Goal: Check status: Check status

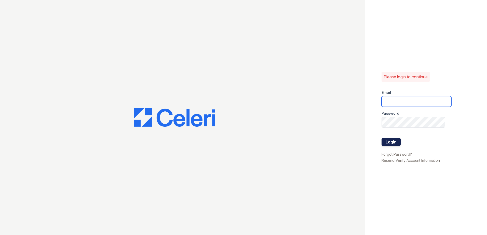
type input "Jgrayson@trinity-pm.com"
click at [384, 140] on button "Login" at bounding box center [391, 142] width 19 height 8
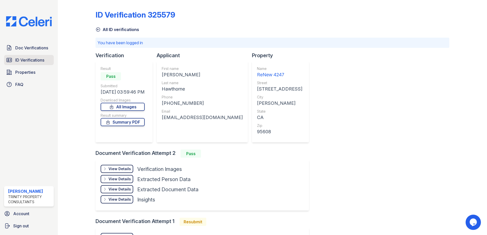
drag, startPoint x: 22, startPoint y: 57, endPoint x: 28, endPoint y: 56, distance: 5.4
click at [22, 57] on link "ID Verifications" at bounding box center [29, 60] width 50 height 10
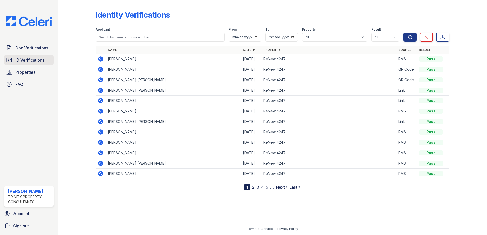
click at [20, 65] on link "ID Verifications" at bounding box center [29, 60] width 50 height 10
click at [42, 60] on span "ID Verifications" at bounding box center [29, 60] width 29 height 6
click at [100, 59] on icon at bounding box center [100, 58] width 1 height 1
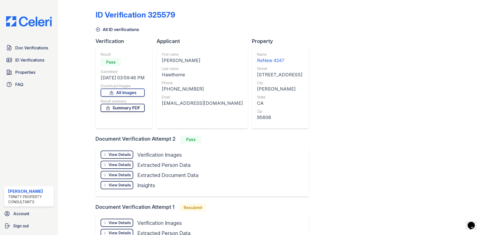
click at [123, 109] on link "Summary PDF" at bounding box center [123, 108] width 44 height 8
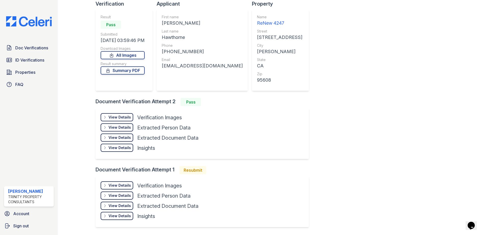
scroll to position [51, 0]
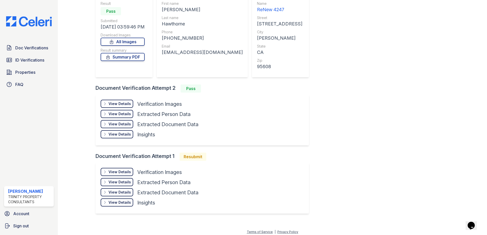
click at [124, 105] on div "View Details" at bounding box center [120, 103] width 22 height 5
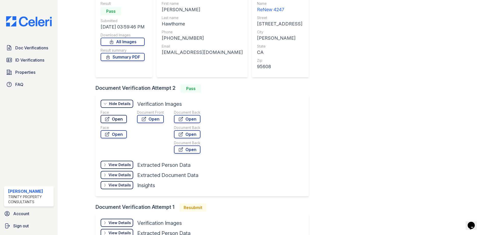
click at [118, 119] on link "Open" at bounding box center [114, 119] width 26 height 8
click at [156, 116] on link "Open" at bounding box center [150, 119] width 27 height 8
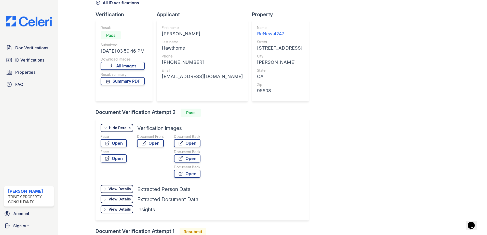
scroll to position [0, 0]
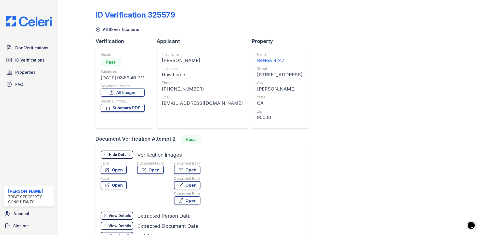
click at [366, 108] on div "ID Verification 325579 All ID verifications Verification Result Pass Submitted …" at bounding box center [273, 162] width 354 height 321
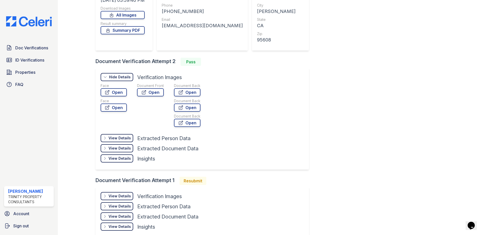
scroll to position [105, 0]
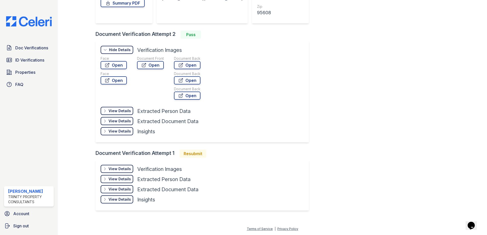
click at [119, 168] on div "View Details" at bounding box center [120, 169] width 22 height 5
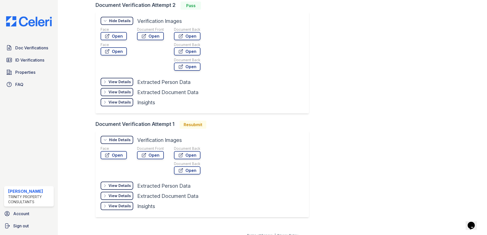
scroll to position [115, 0]
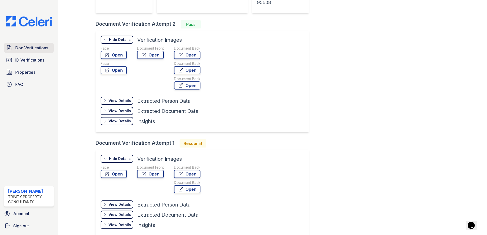
click at [32, 50] on span "Doc Verifications" at bounding box center [31, 48] width 33 height 6
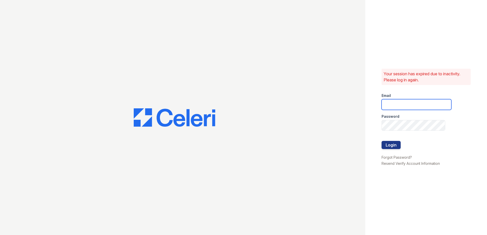
type input "Jgrayson@trinity-pm.com"
click at [395, 144] on button "Login" at bounding box center [391, 145] width 19 height 8
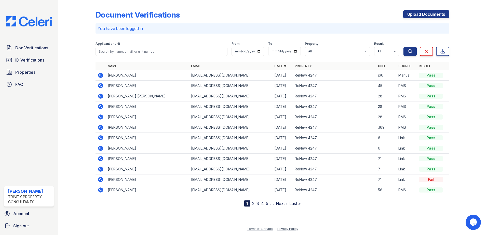
click at [100, 74] on icon at bounding box center [100, 75] width 5 height 5
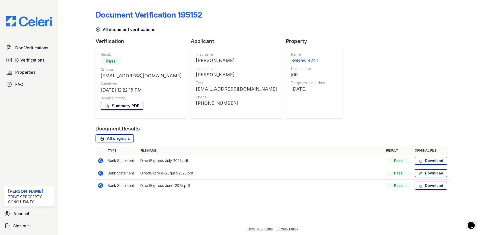
click at [135, 106] on link "Summary PDF" at bounding box center [122, 106] width 43 height 8
click at [136, 65] on div "Pass" at bounding box center [141, 61] width 81 height 8
click at [22, 57] on span "ID Verifications" at bounding box center [29, 60] width 29 height 6
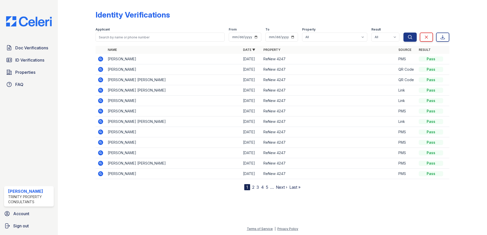
click at [17, 42] on div "Doc Verifications ID Verifications Properties FAQ [PERSON_NAME] Trinity Propert…" at bounding box center [29, 117] width 58 height 235
click at [22, 49] on span "Doc Verifications" at bounding box center [31, 48] width 33 height 6
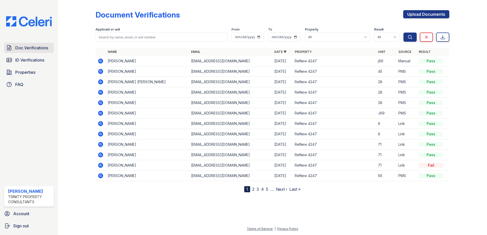
click at [27, 51] on span "Doc Verifications" at bounding box center [31, 48] width 33 height 6
click at [100, 61] on icon at bounding box center [101, 61] width 6 height 6
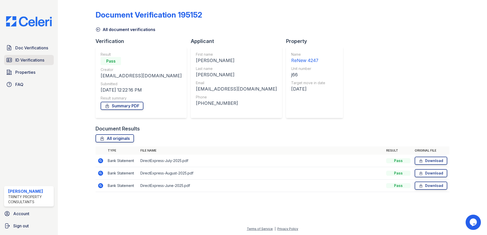
click at [35, 59] on span "ID Verifications" at bounding box center [29, 60] width 29 height 6
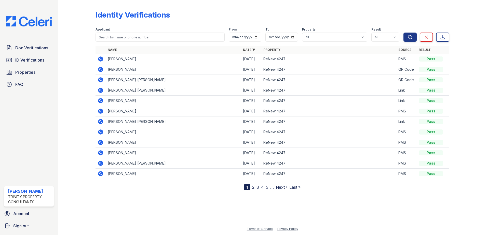
click at [100, 69] on icon at bounding box center [100, 69] width 1 height 1
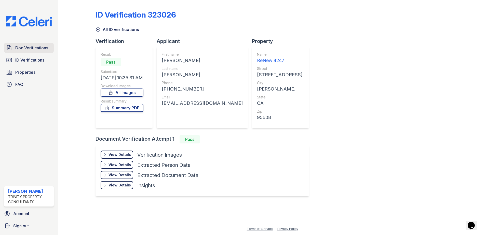
click at [29, 46] on span "Doc Verifications" at bounding box center [31, 48] width 33 height 6
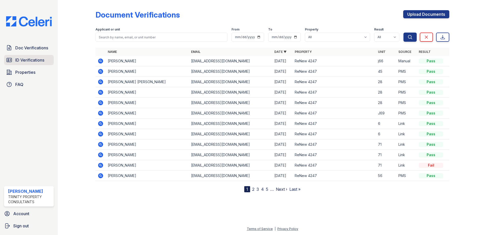
click at [32, 62] on span "ID Verifications" at bounding box center [29, 60] width 29 height 6
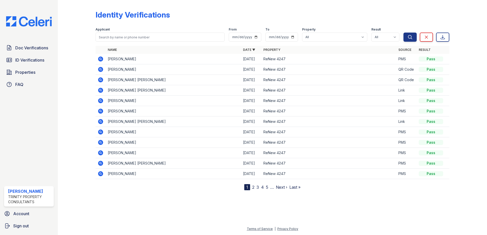
click at [101, 69] on icon at bounding box center [101, 69] width 6 height 6
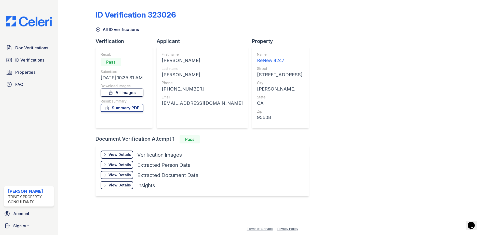
click at [117, 94] on link "All Images" at bounding box center [122, 93] width 43 height 8
click at [114, 155] on div "View Details" at bounding box center [120, 154] width 22 height 5
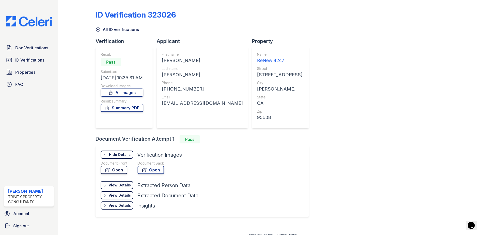
click at [112, 169] on link "Open" at bounding box center [114, 170] width 27 height 8
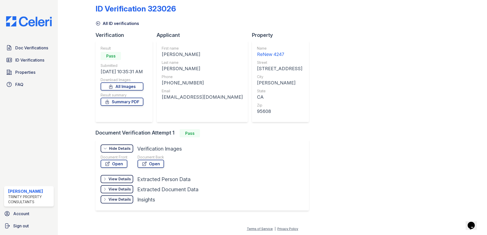
click at [366, 167] on div "ID Verification 323026 All ID verifications Verification Result Pass Submitted …" at bounding box center [273, 107] width 354 height 222
click at [114, 189] on div "View Details" at bounding box center [120, 189] width 22 height 5
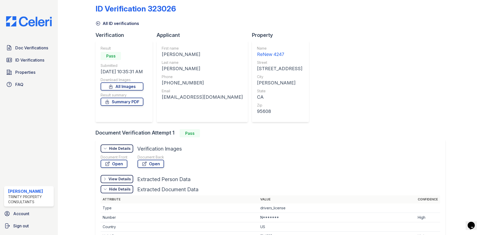
click at [121, 177] on div "View Details Details" at bounding box center [117, 179] width 33 height 8
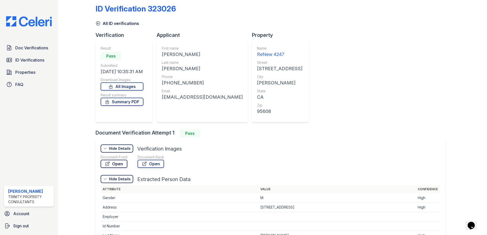
click at [118, 165] on link "Open" at bounding box center [114, 164] width 27 height 8
